Goal: Task Accomplishment & Management: Manage account settings

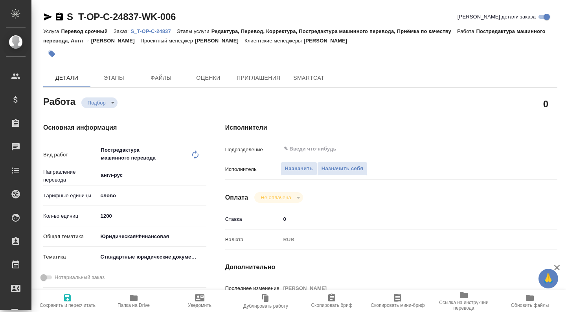
type textarea "x"
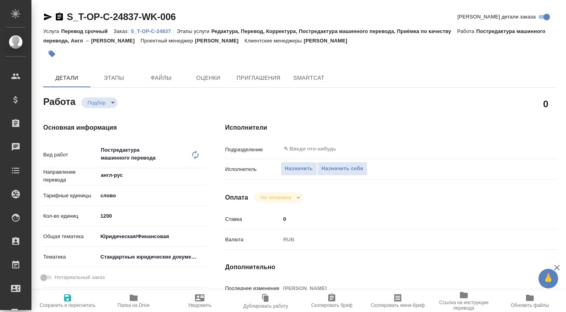
type textarea "x"
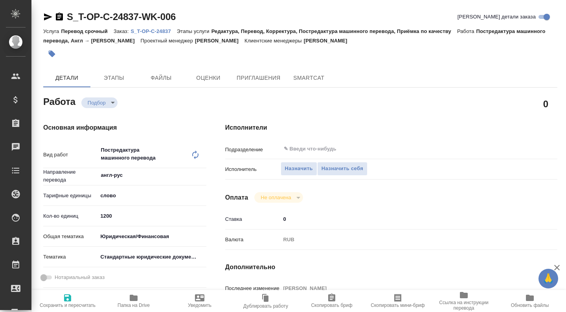
type textarea "x"
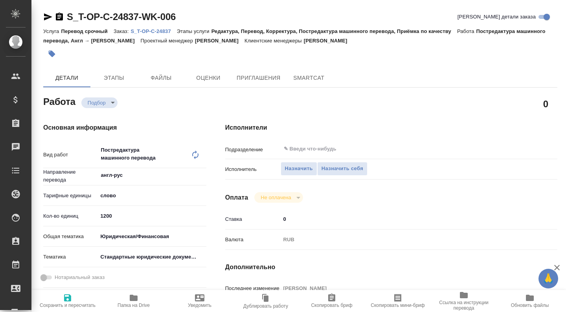
type textarea "x"
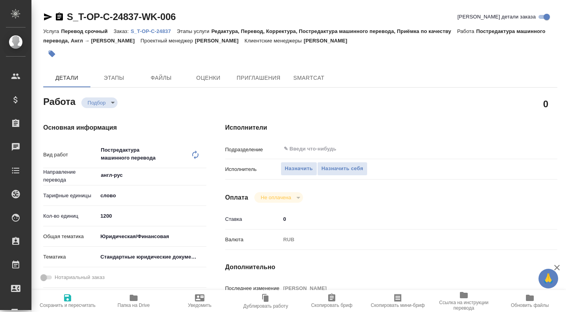
type textarea "x"
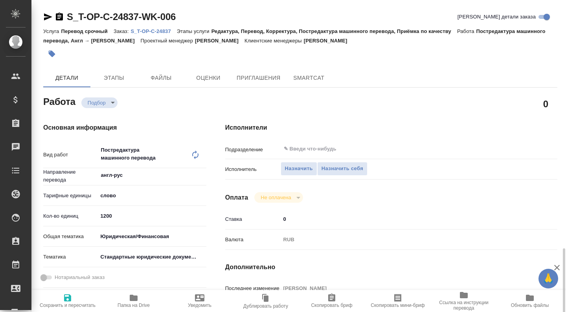
scroll to position [170, 0]
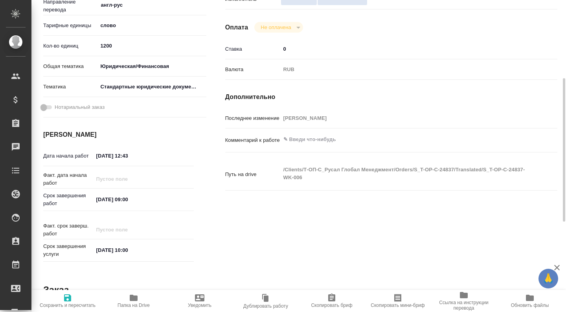
type textarea "x"
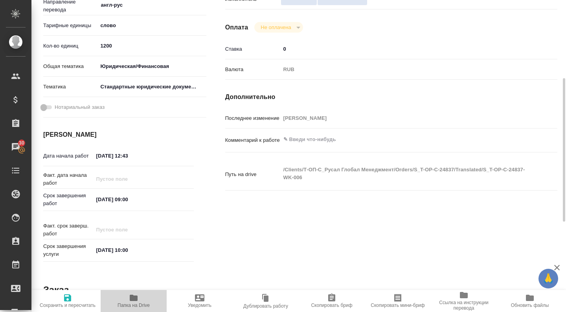
click at [129, 300] on span "Папка на Drive" at bounding box center [133, 300] width 57 height 15
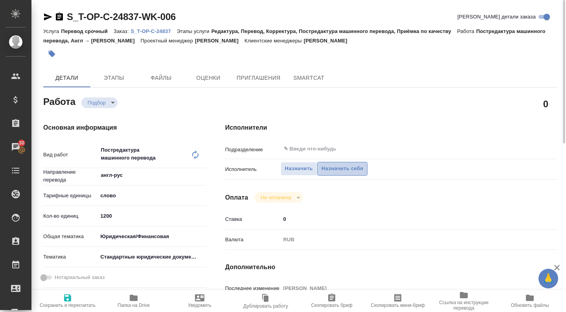
click at [351, 169] on span "Назначить себя" at bounding box center [343, 168] width 42 height 9
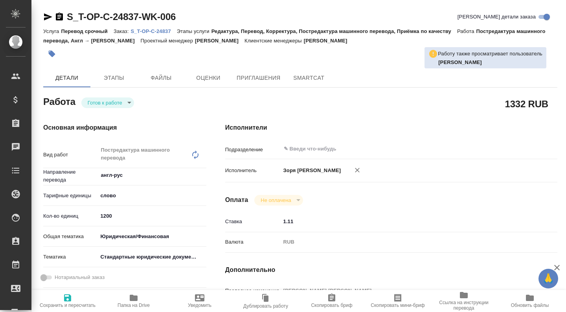
type textarea "x"
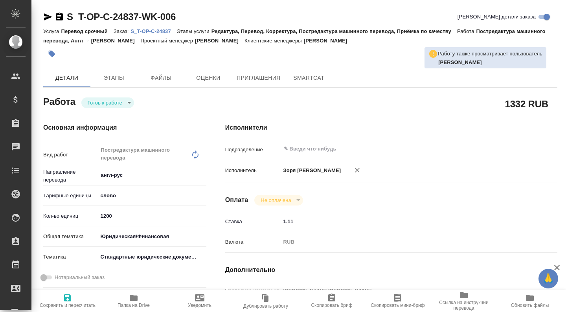
type textarea "x"
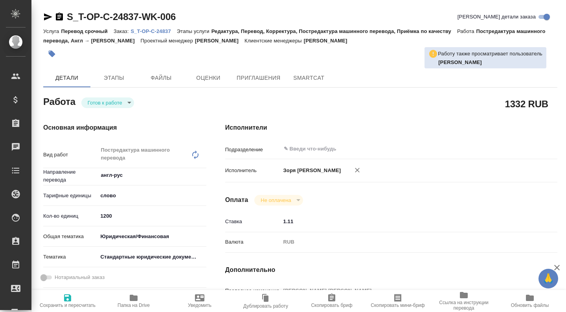
type textarea "x"
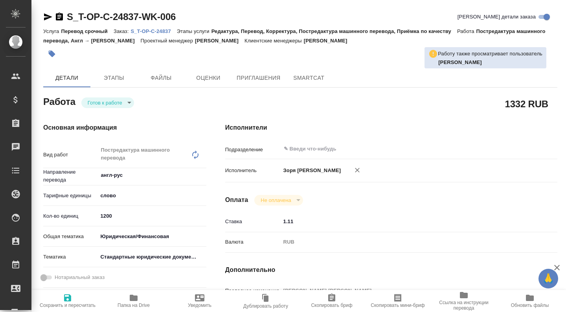
type textarea "x"
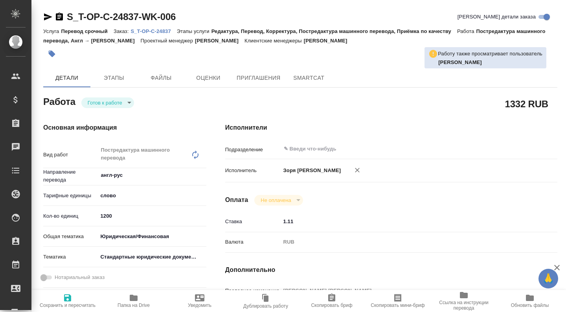
type textarea "x"
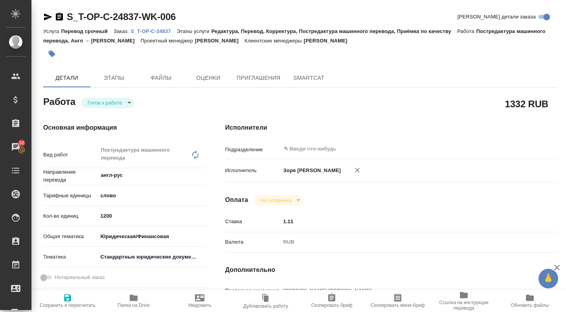
type textarea "x"
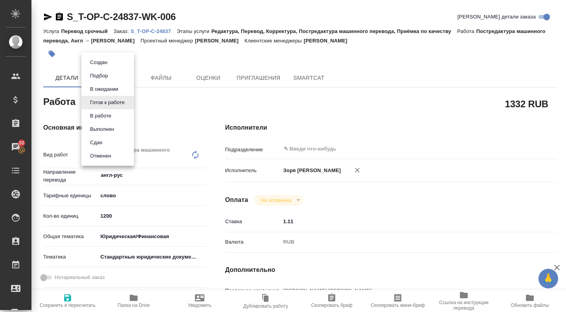
click at [125, 105] on body "🙏 .cls-1 fill:#fff; AWATERA [PERSON_NAME] Спецификации Заказы 30 Чаты Todo Прое…" at bounding box center [283, 156] width 566 height 312
click at [116, 113] on li "В работе" at bounding box center [107, 115] width 53 height 13
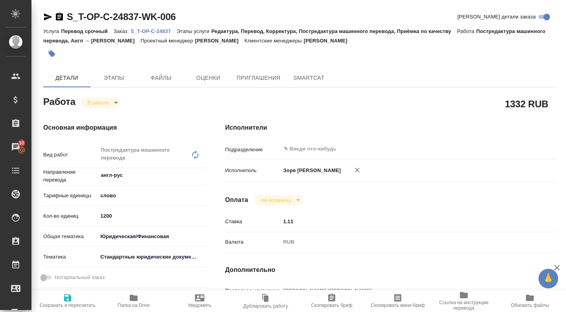
type textarea "x"
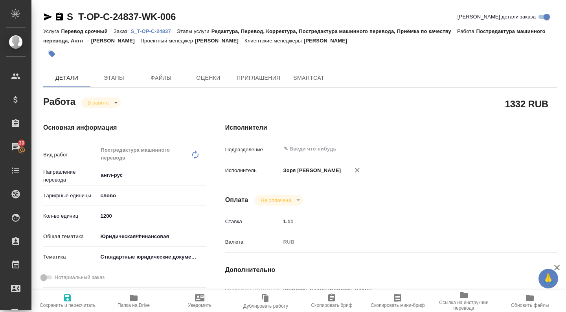
type textarea "x"
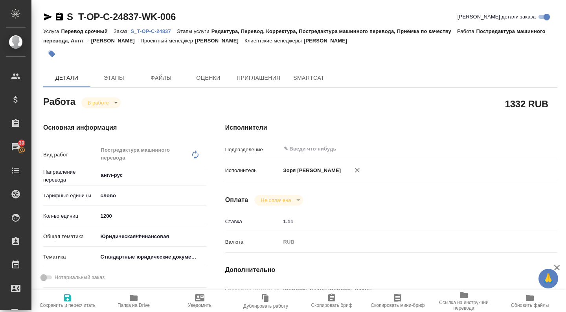
type textarea "x"
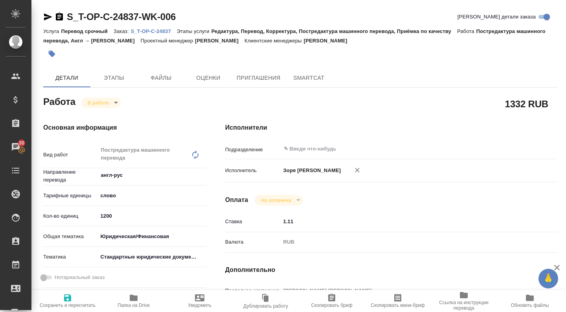
type textarea "x"
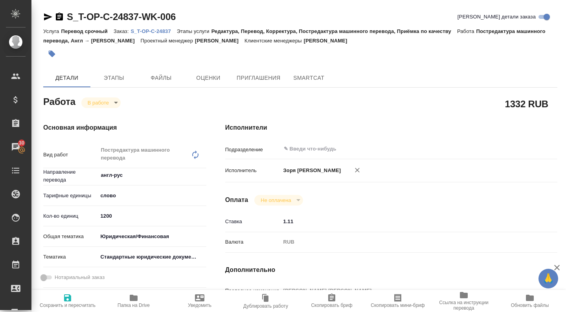
type textarea "x"
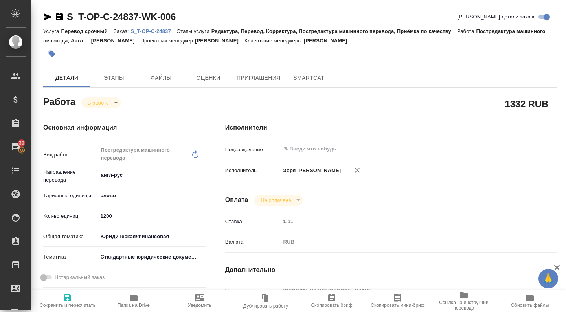
type textarea "x"
